Goal: Book appointment/travel/reservation

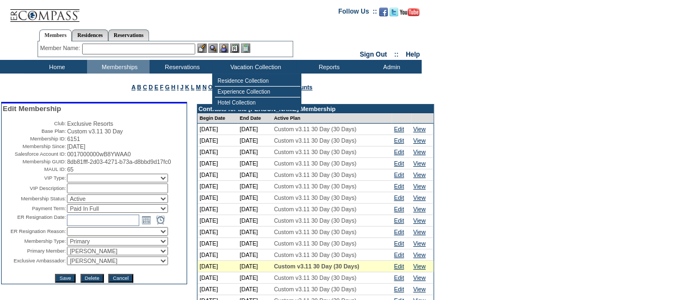
click at [251, 77] on td "Residence Collection" at bounding box center [257, 81] width 85 height 11
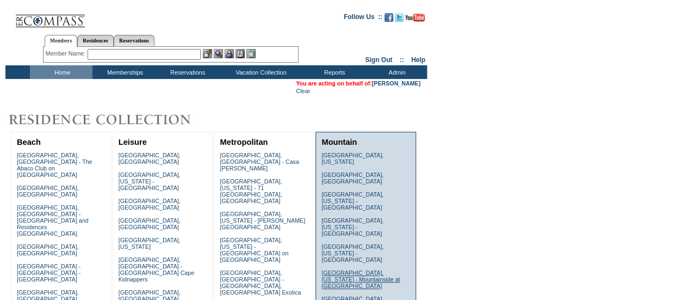
click at [355, 269] on link "Lake Tahoe, California - Mountainside at Northstar" at bounding box center [361, 279] width 78 height 20
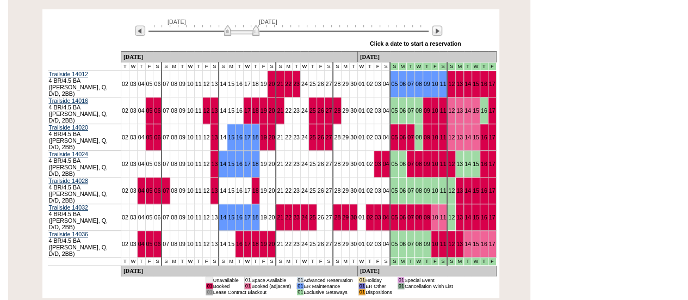
scroll to position [218, 0]
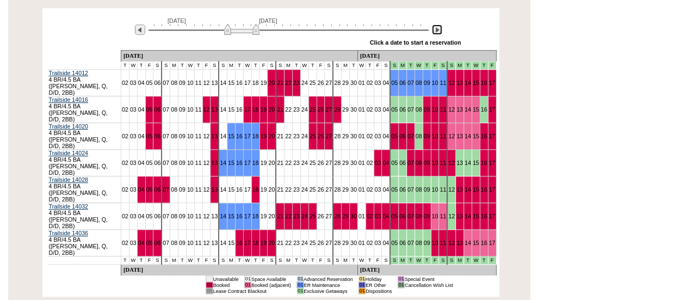
click at [439, 32] on img at bounding box center [437, 29] width 10 height 10
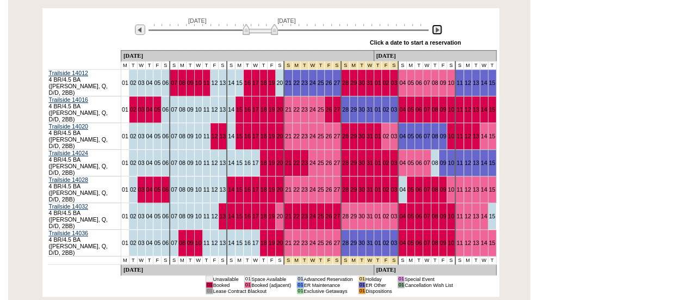
click at [439, 32] on img at bounding box center [437, 29] width 10 height 10
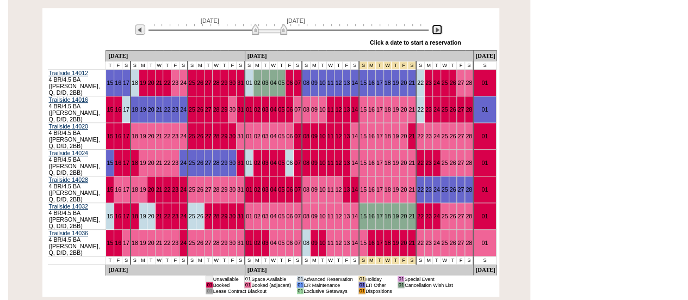
click at [439, 32] on img at bounding box center [437, 29] width 10 height 10
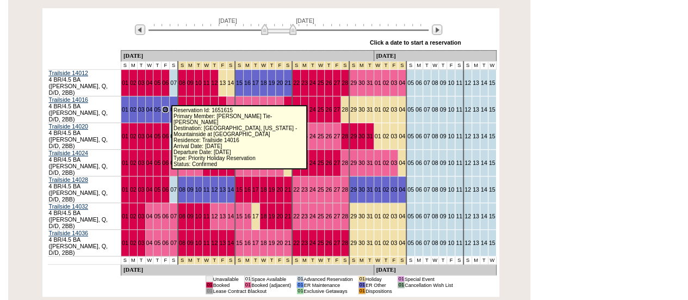
click at [163, 106] on link "06" at bounding box center [165, 109] width 7 height 7
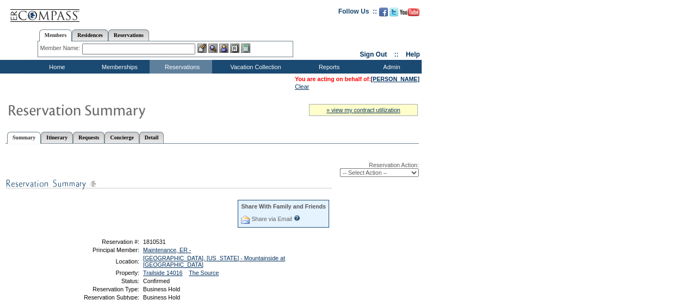
click at [372, 176] on select "-- Select Action -- Modify Reservation Dates Modify Reservation Cost Modify Occ…" at bounding box center [379, 172] width 79 height 9
select select "ChangeCost"
click at [340, 169] on select "-- Select Action -- Modify Reservation Dates Modify Reservation Cost Modify Occ…" at bounding box center [379, 172] width 79 height 9
